Goal: Download file/media

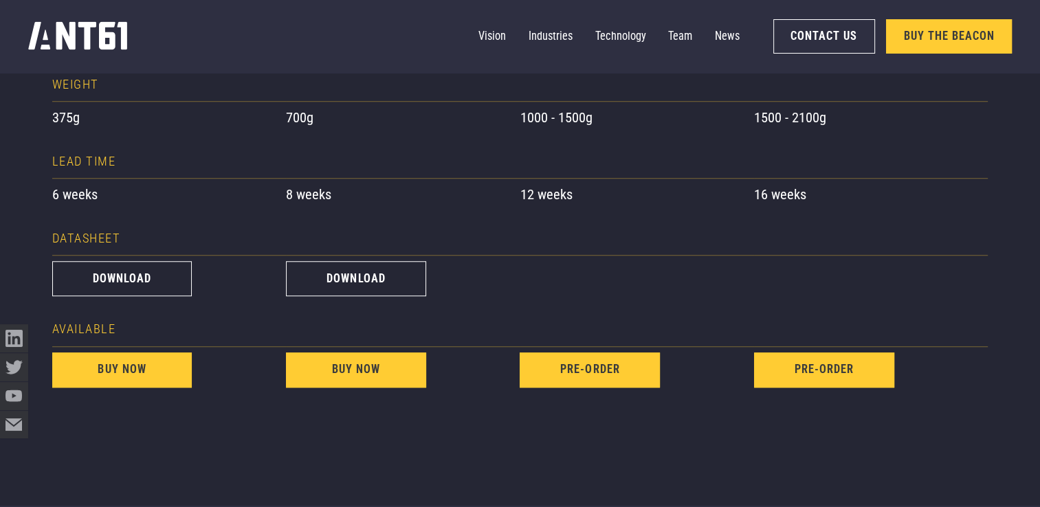
scroll to position [1169, 0]
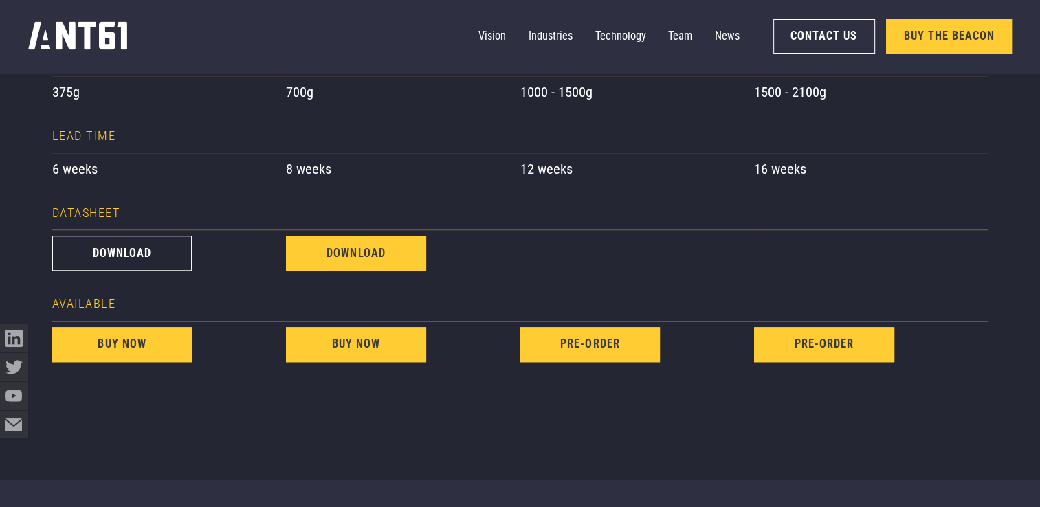
click at [329, 267] on link "download" at bounding box center [356, 253] width 140 height 35
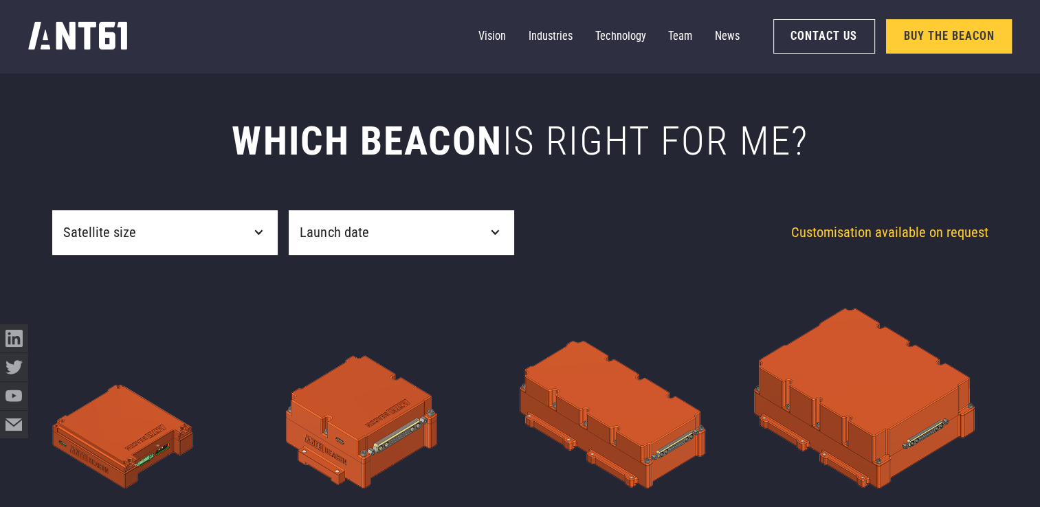
scroll to position [489, 0]
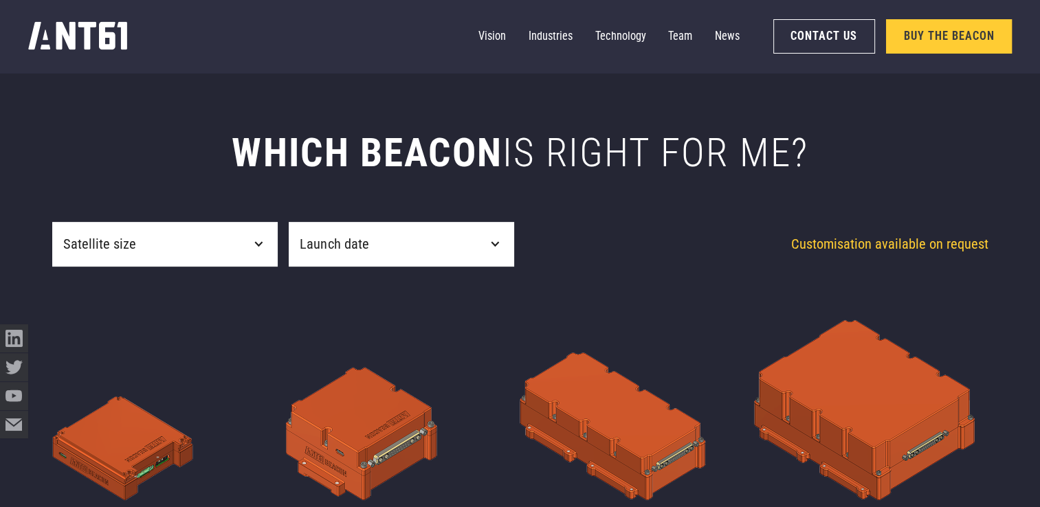
click at [254, 233] on div "Satellite size" at bounding box center [164, 244] width 225 height 45
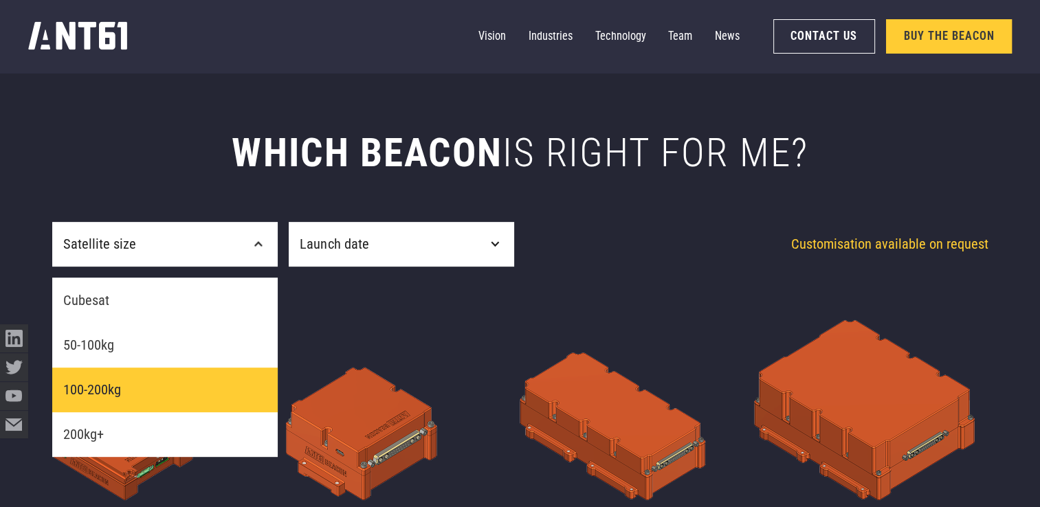
click at [186, 386] on link "100-200kg" at bounding box center [164, 390] width 225 height 45
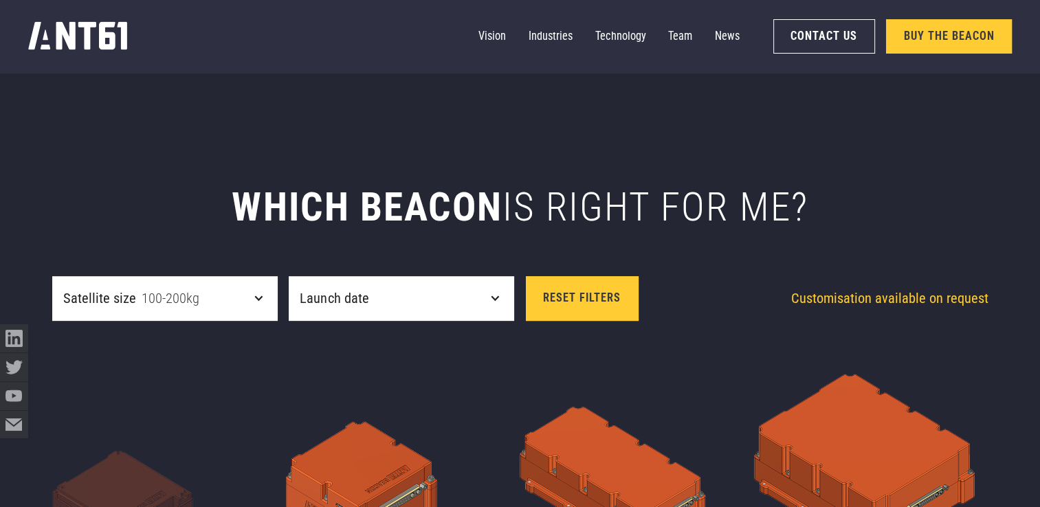
scroll to position [421, 0]
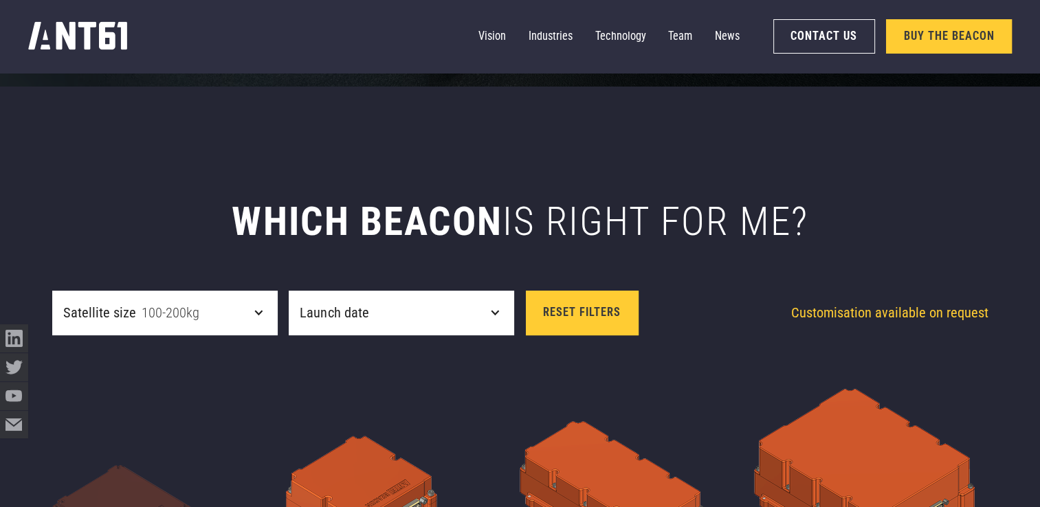
click at [311, 316] on div "Launch date" at bounding box center [334, 312] width 69 height 21
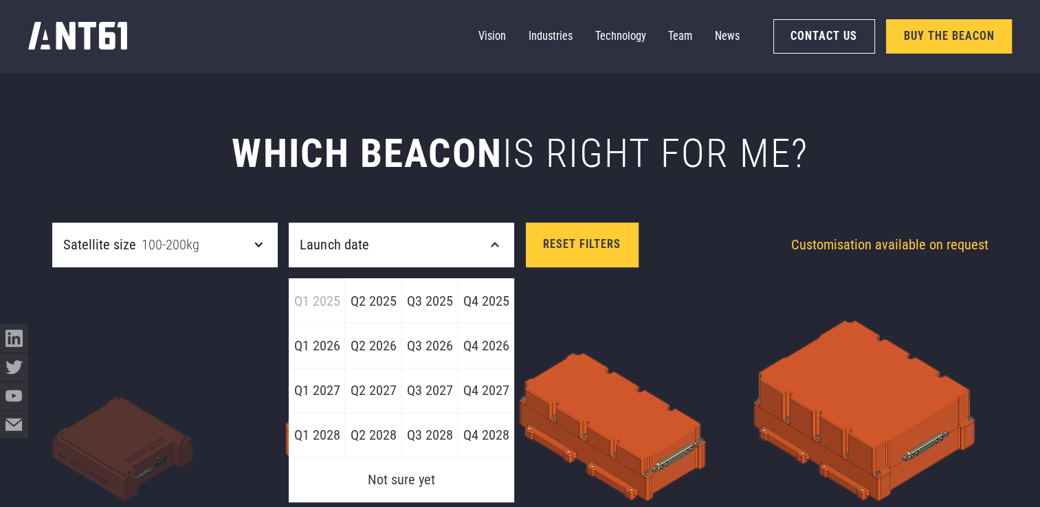
scroll to position [489, 0]
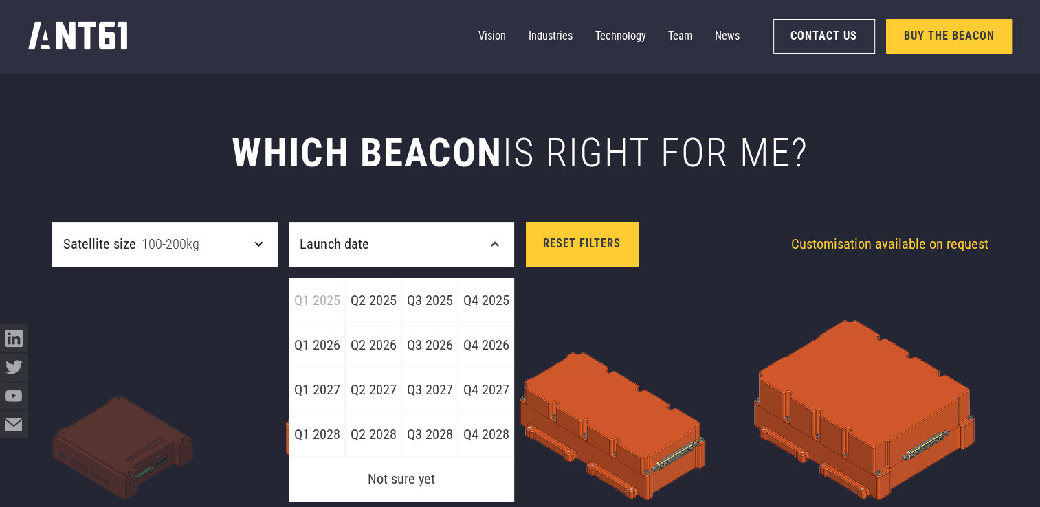
click at [228, 254] on div "Satellite size 100-200kg" at bounding box center [164, 244] width 225 height 45
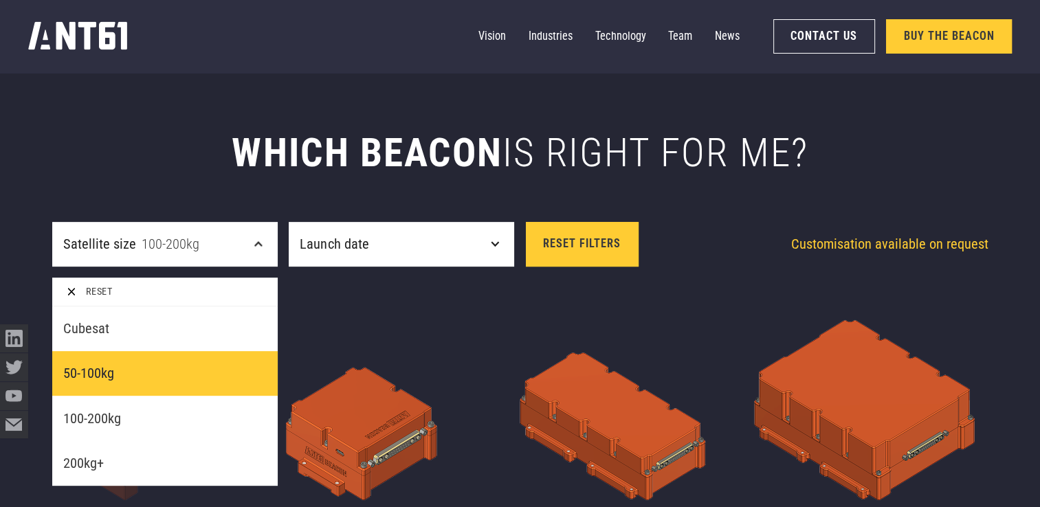
click at [198, 365] on link "50-100kg" at bounding box center [164, 373] width 225 height 45
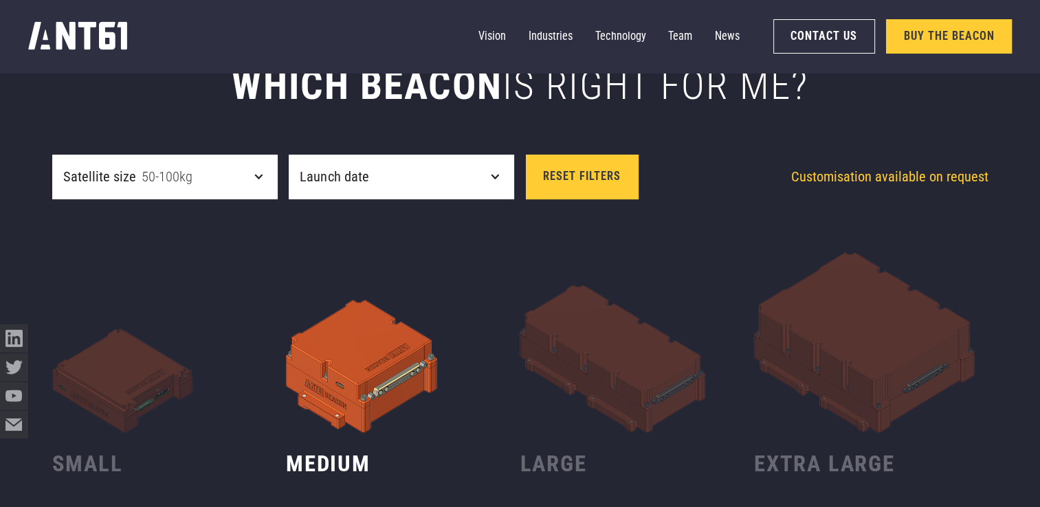
scroll to position [558, 0]
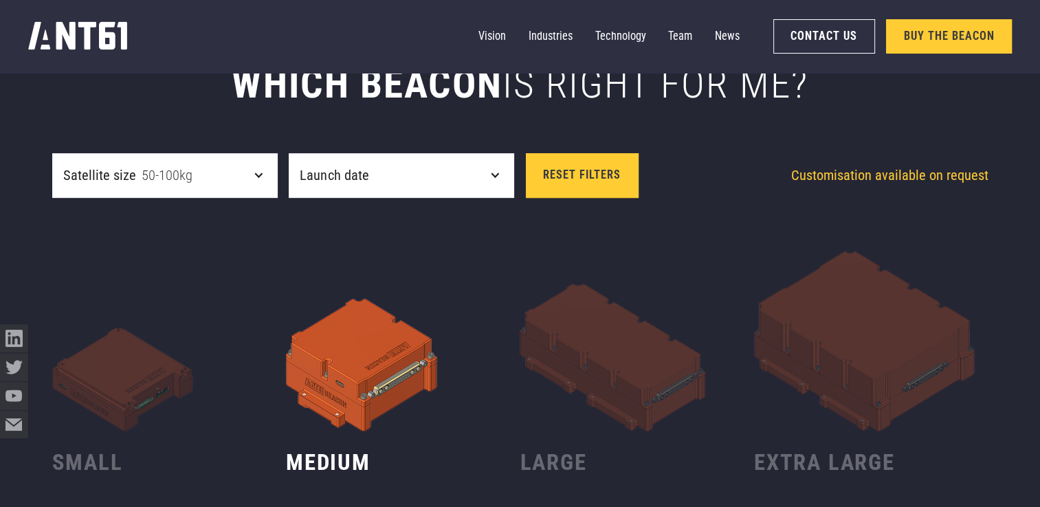
click at [235, 188] on div "Satellite size 50-100kg" at bounding box center [164, 175] width 225 height 45
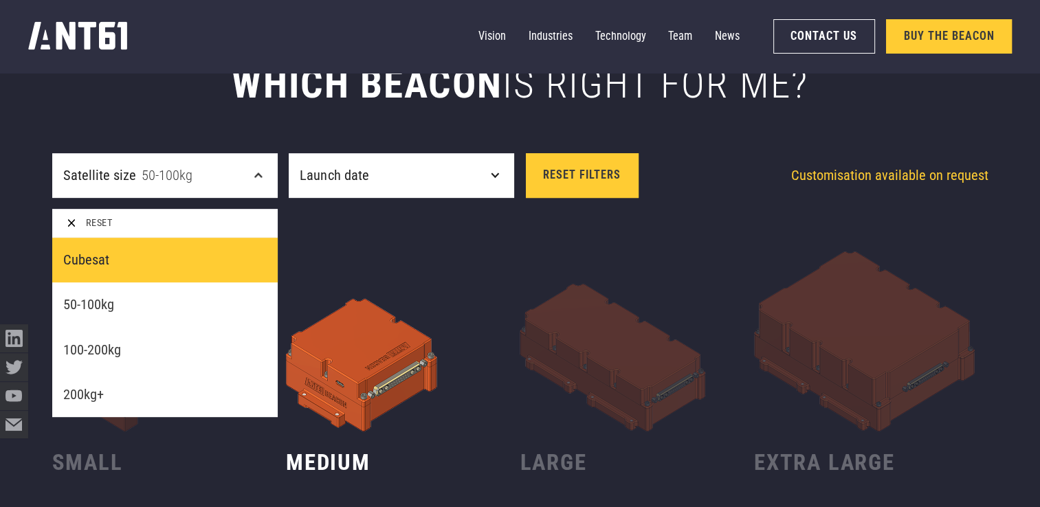
click at [186, 264] on link "Cubesat" at bounding box center [164, 260] width 225 height 45
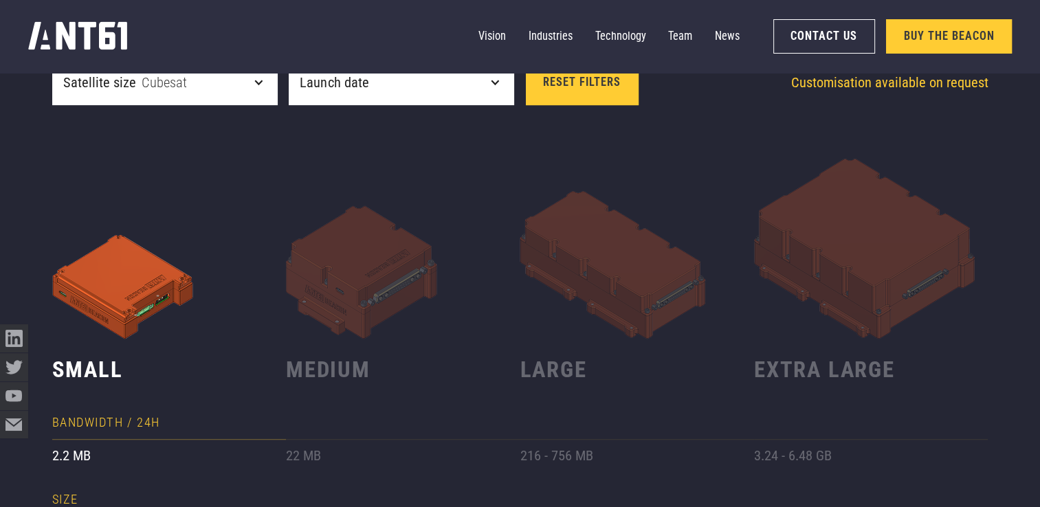
scroll to position [627, 0]
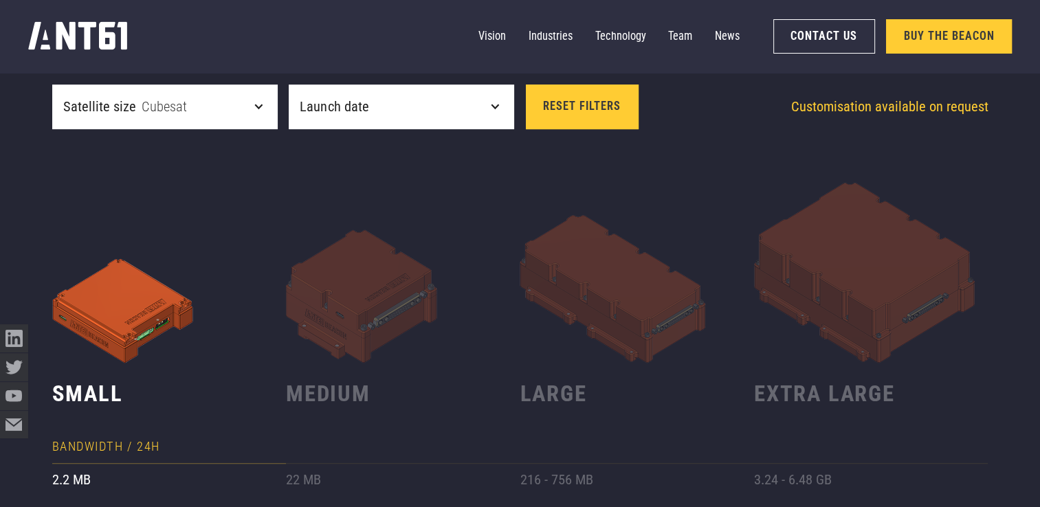
click at [217, 119] on div "Satellite size Cubesat" at bounding box center [164, 107] width 225 height 45
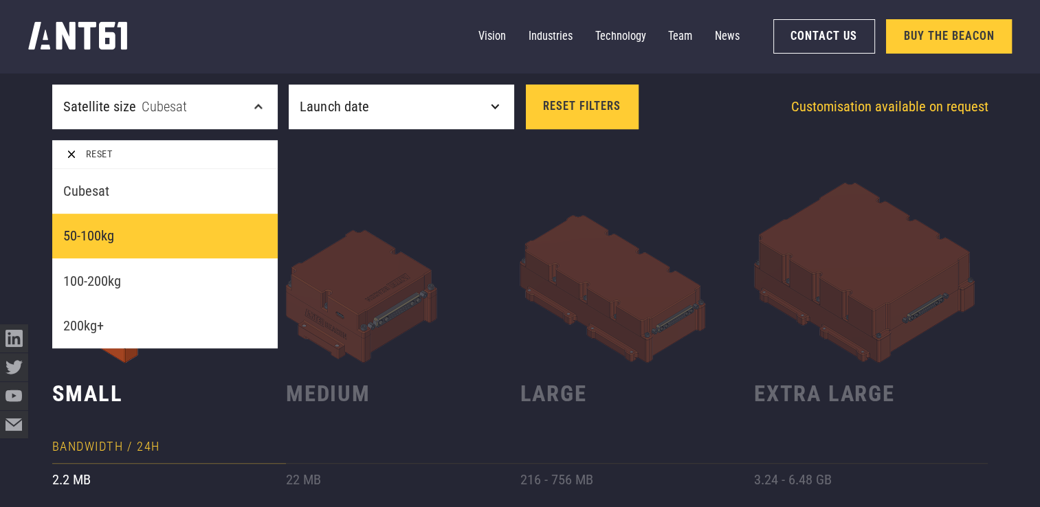
click at [188, 246] on link "50-100kg" at bounding box center [164, 236] width 225 height 45
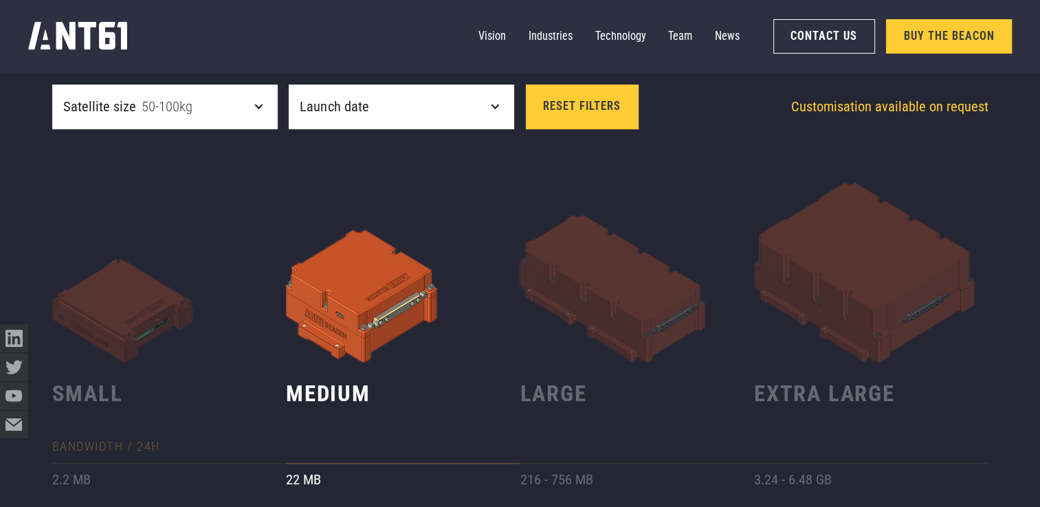
click at [422, 122] on div "Launch date" at bounding box center [401, 107] width 225 height 45
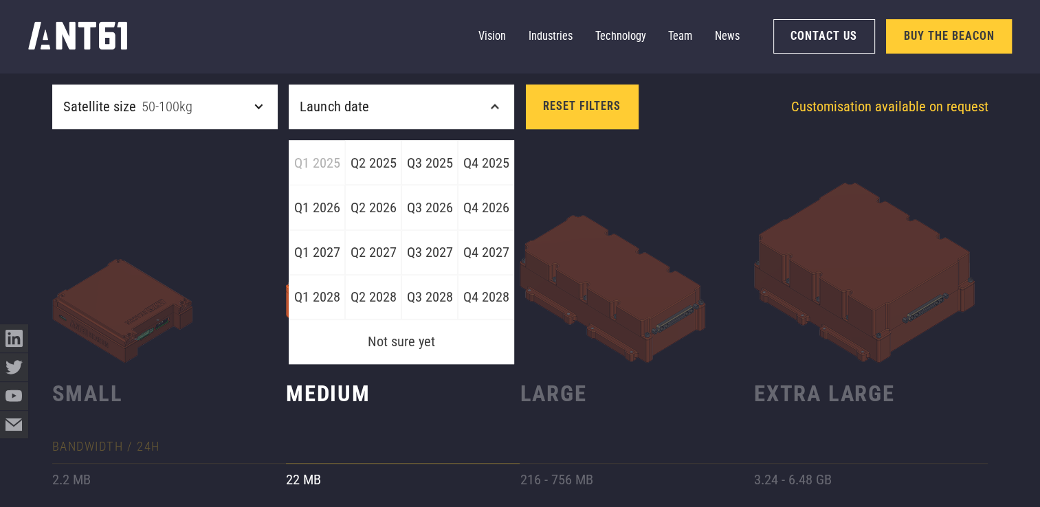
click at [422, 122] on div "Launch date" at bounding box center [401, 107] width 225 height 45
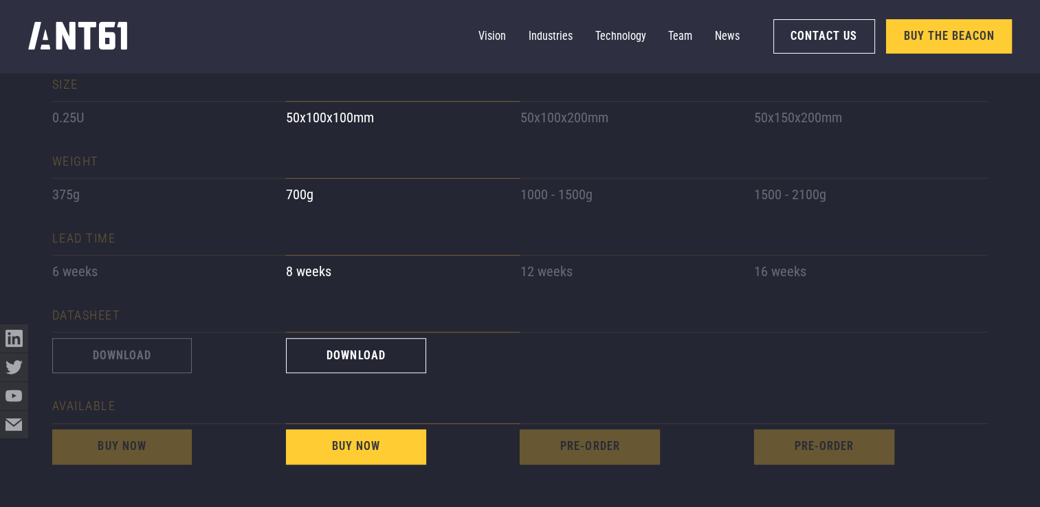
scroll to position [1177, 0]
